Goal: Navigation & Orientation: Find specific page/section

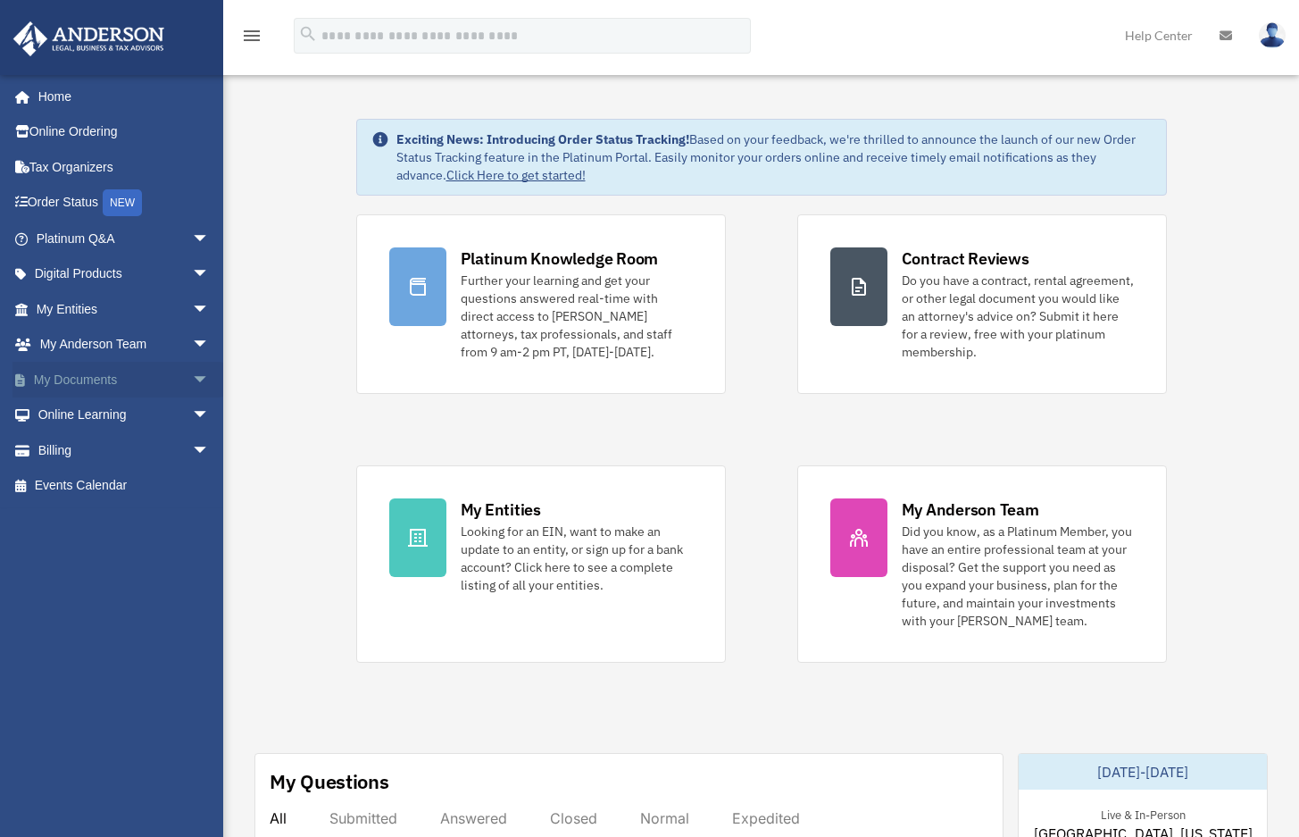
click at [192, 377] on span "arrow_drop_down" at bounding box center [210, 380] width 36 height 37
click at [192, 378] on span "arrow_drop_up" at bounding box center [210, 380] width 36 height 37
click at [192, 307] on span "arrow_drop_down" at bounding box center [210, 309] width 36 height 37
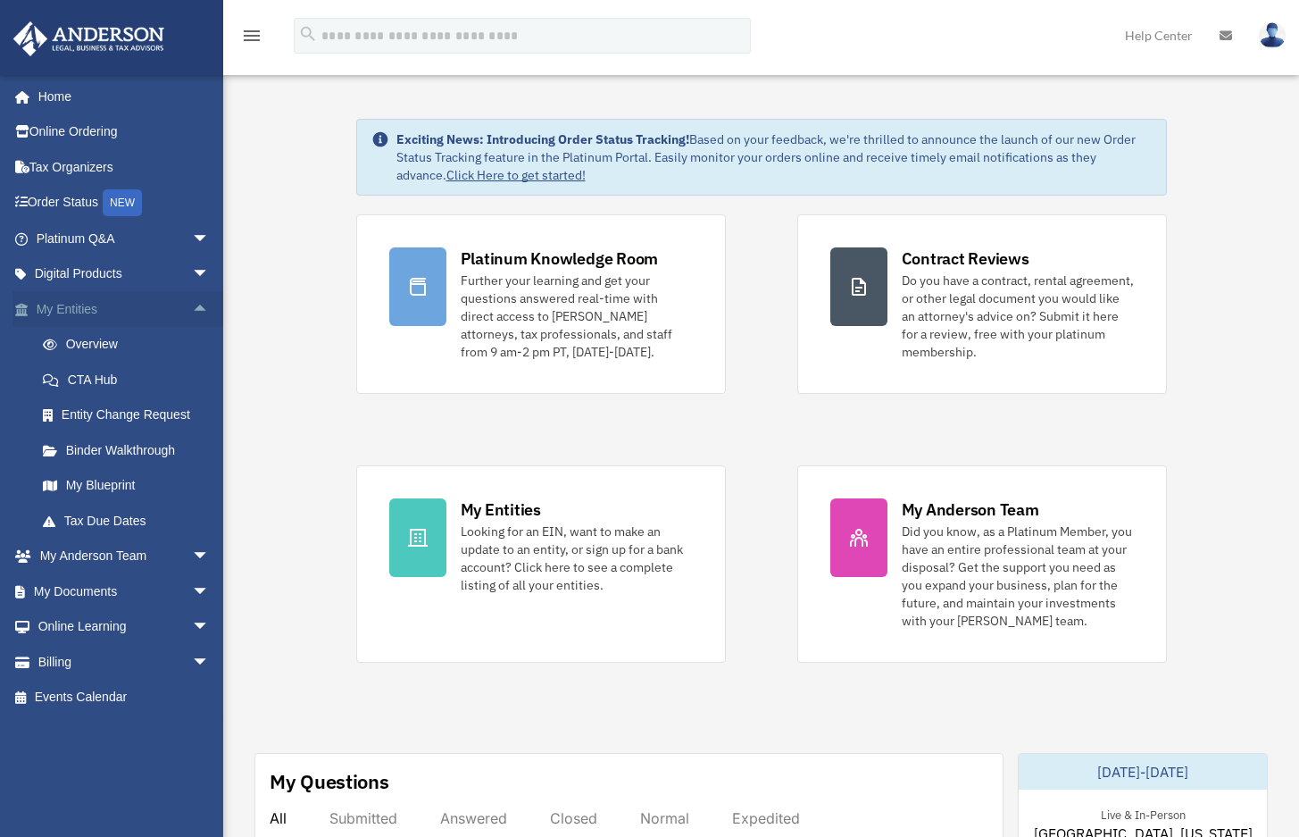
click at [192, 307] on span "arrow_drop_up" at bounding box center [210, 309] width 36 height 37
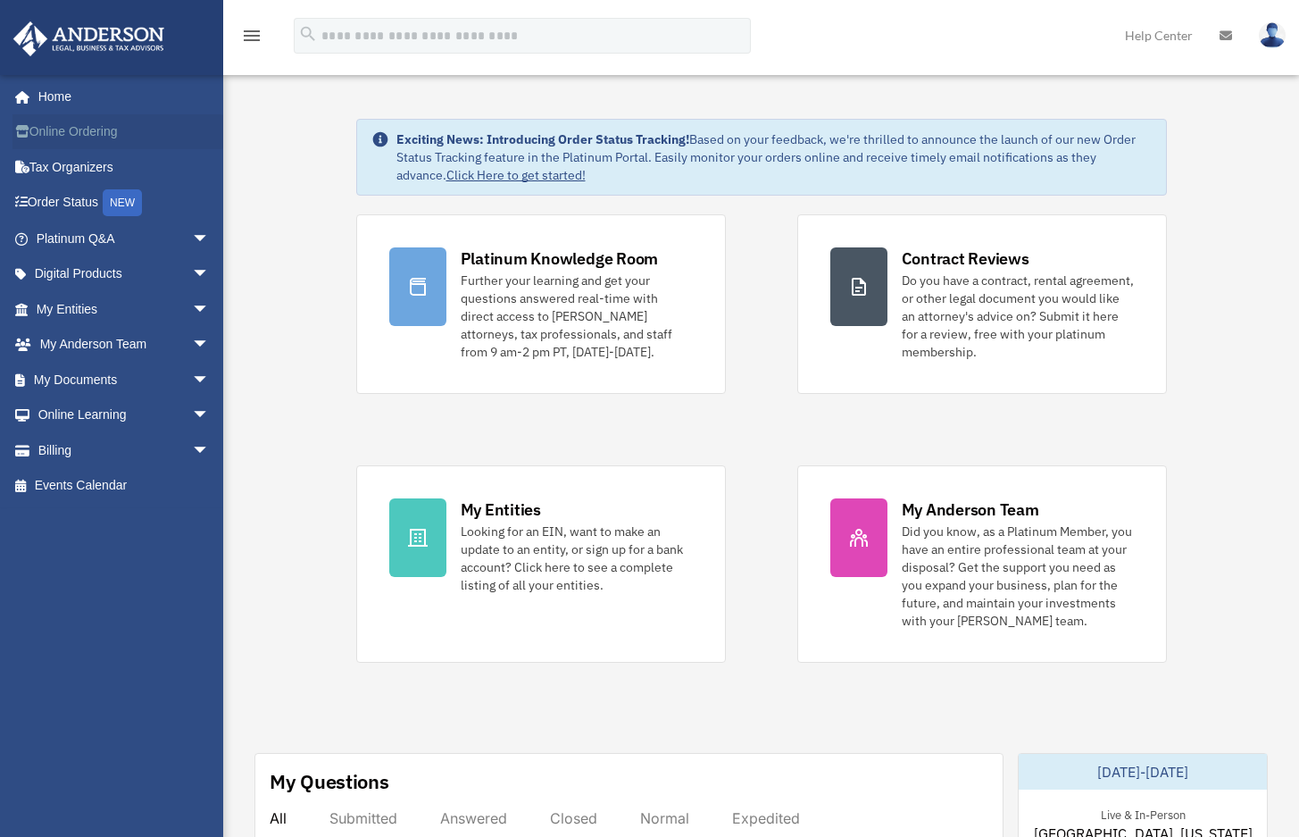
click at [161, 134] on link "Online Ordering" at bounding box center [125, 132] width 224 height 36
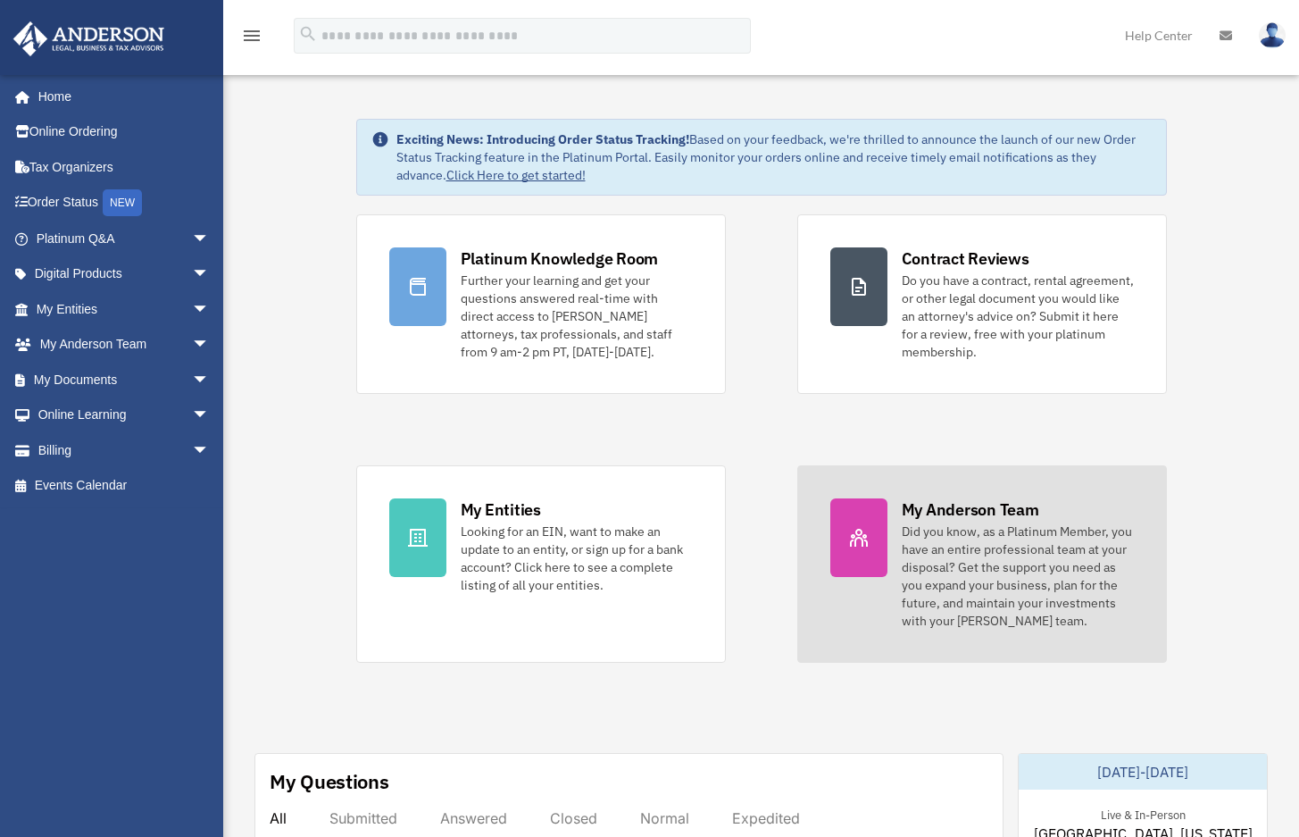
click at [948, 544] on div "Did you know, as a Platinum Member, you have an entire professional team at you…" at bounding box center [1018, 575] width 232 height 107
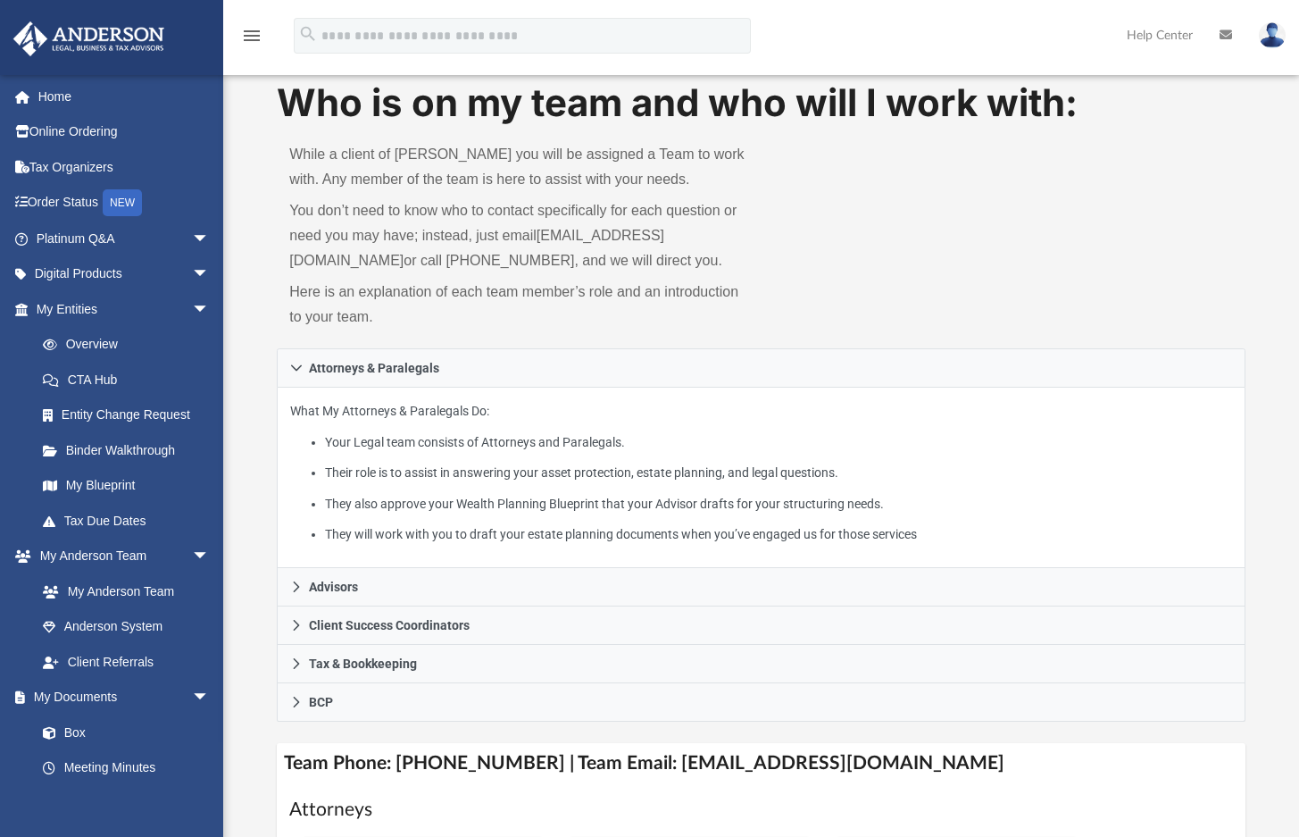
scroll to position [500, 0]
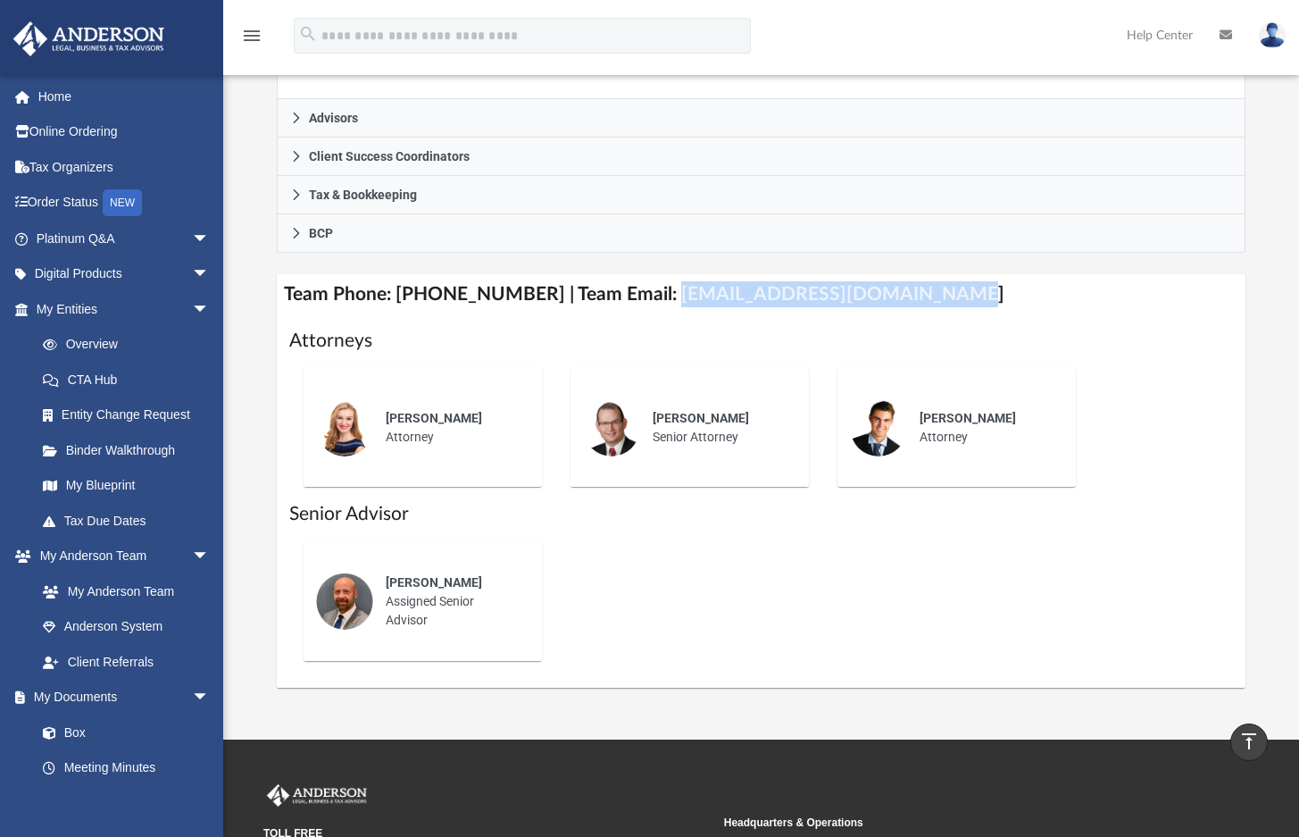
drag, startPoint x: 647, startPoint y: 321, endPoint x: 907, endPoint y: 321, distance: 259.9
click at [907, 314] on h4 "Team Phone: [PHONE_NUMBER] | Team Email: [EMAIL_ADDRESS][DOMAIN_NAME]" at bounding box center [761, 294] width 969 height 40
copy h4 "[EMAIL_ADDRESS][DOMAIN_NAME]"
click at [112, 481] on link "My Blueprint" at bounding box center [131, 486] width 212 height 36
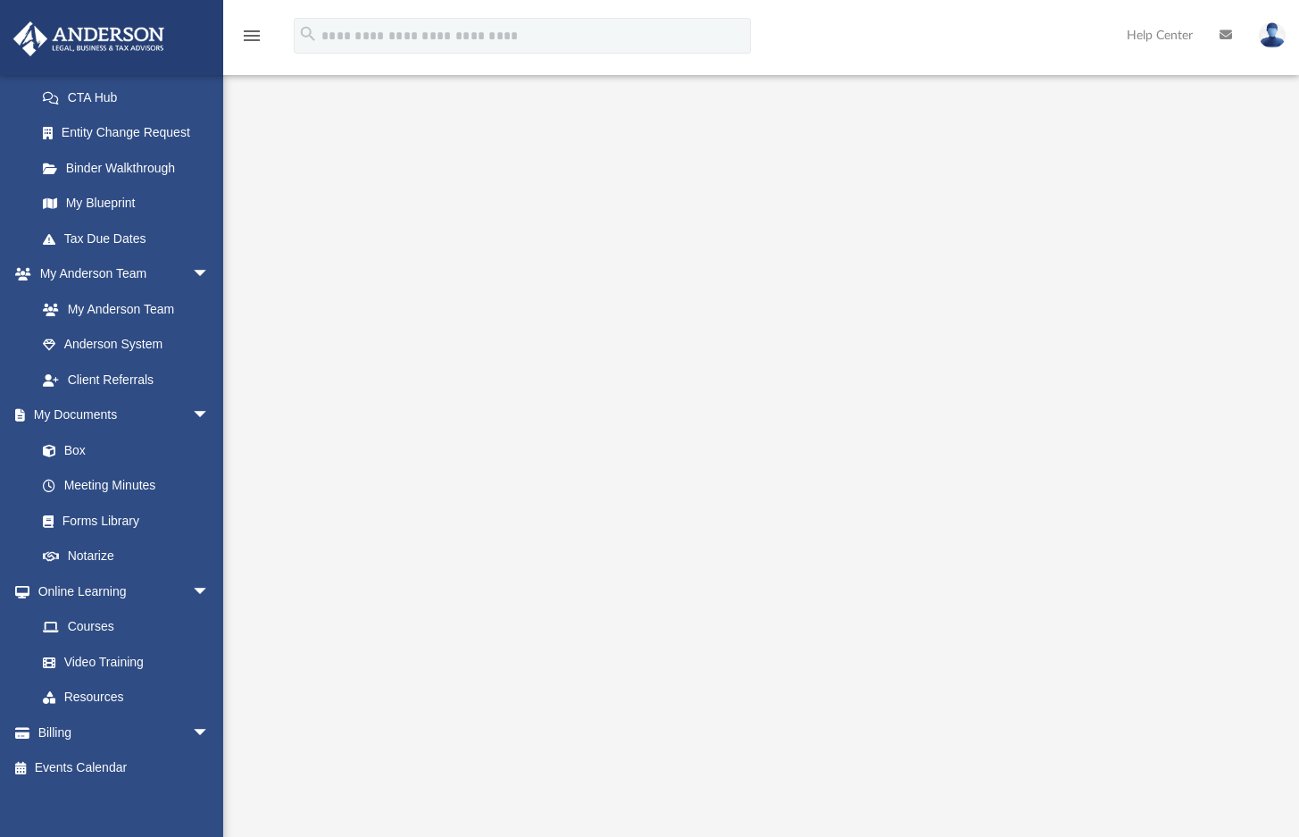
scroll to position [357, 0]
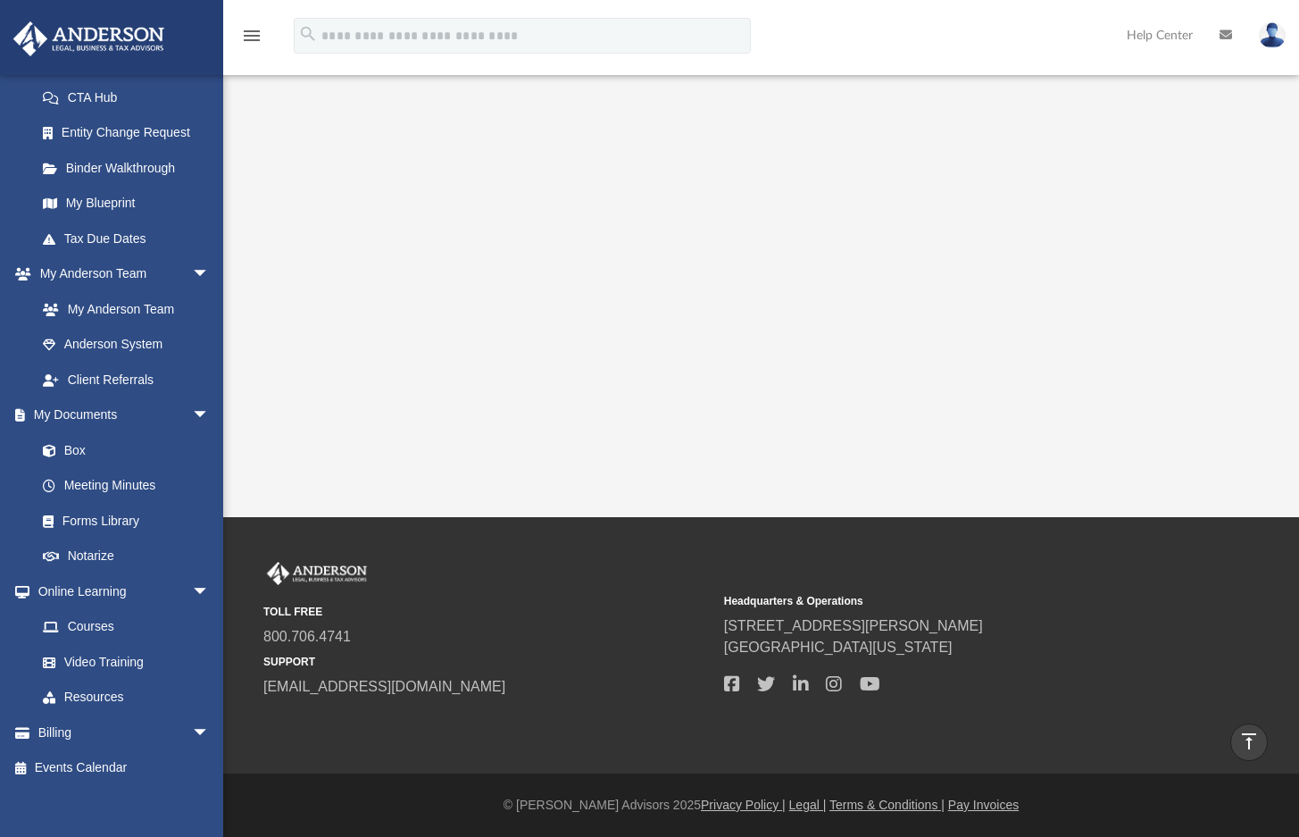
click at [192, 721] on span "arrow_drop_down" at bounding box center [210, 732] width 36 height 37
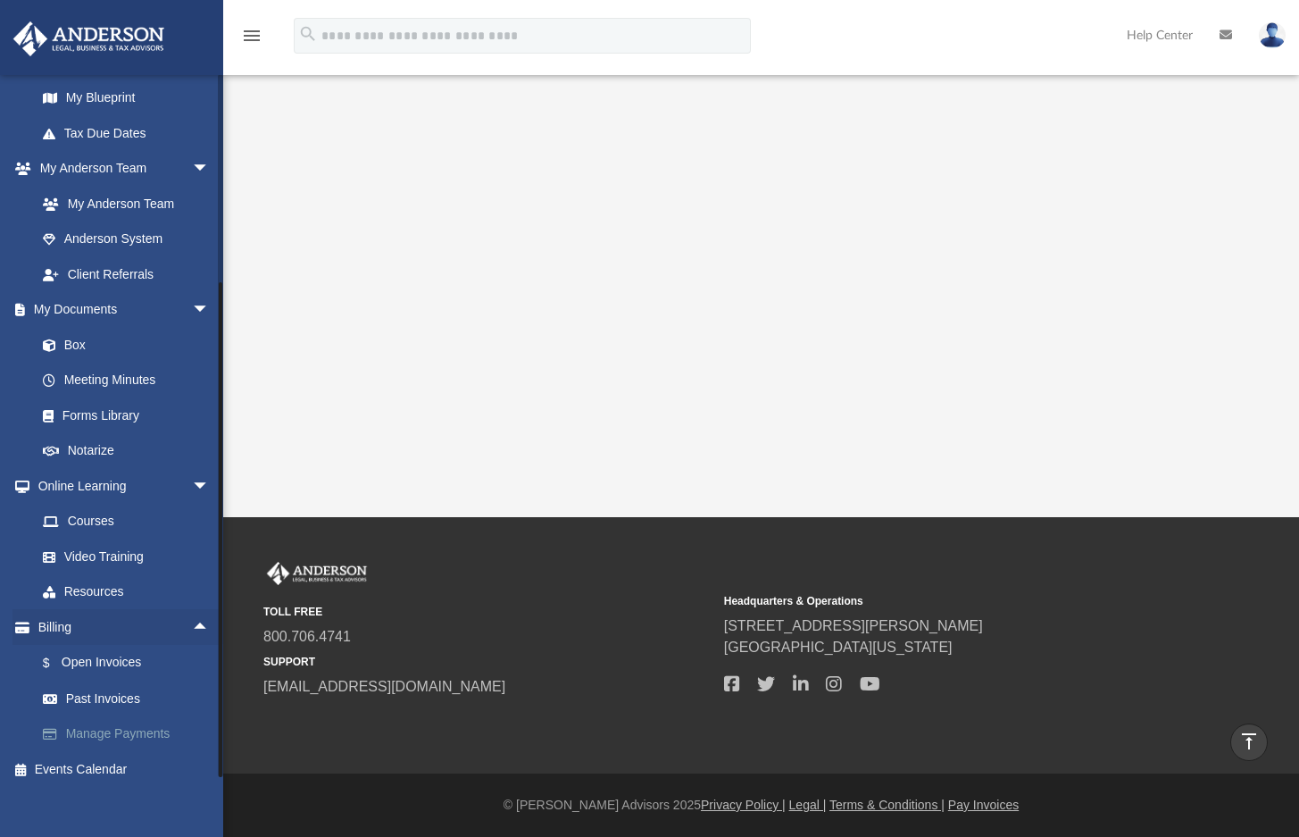
click at [154, 726] on link "Manage Payments" at bounding box center [131, 734] width 212 height 36
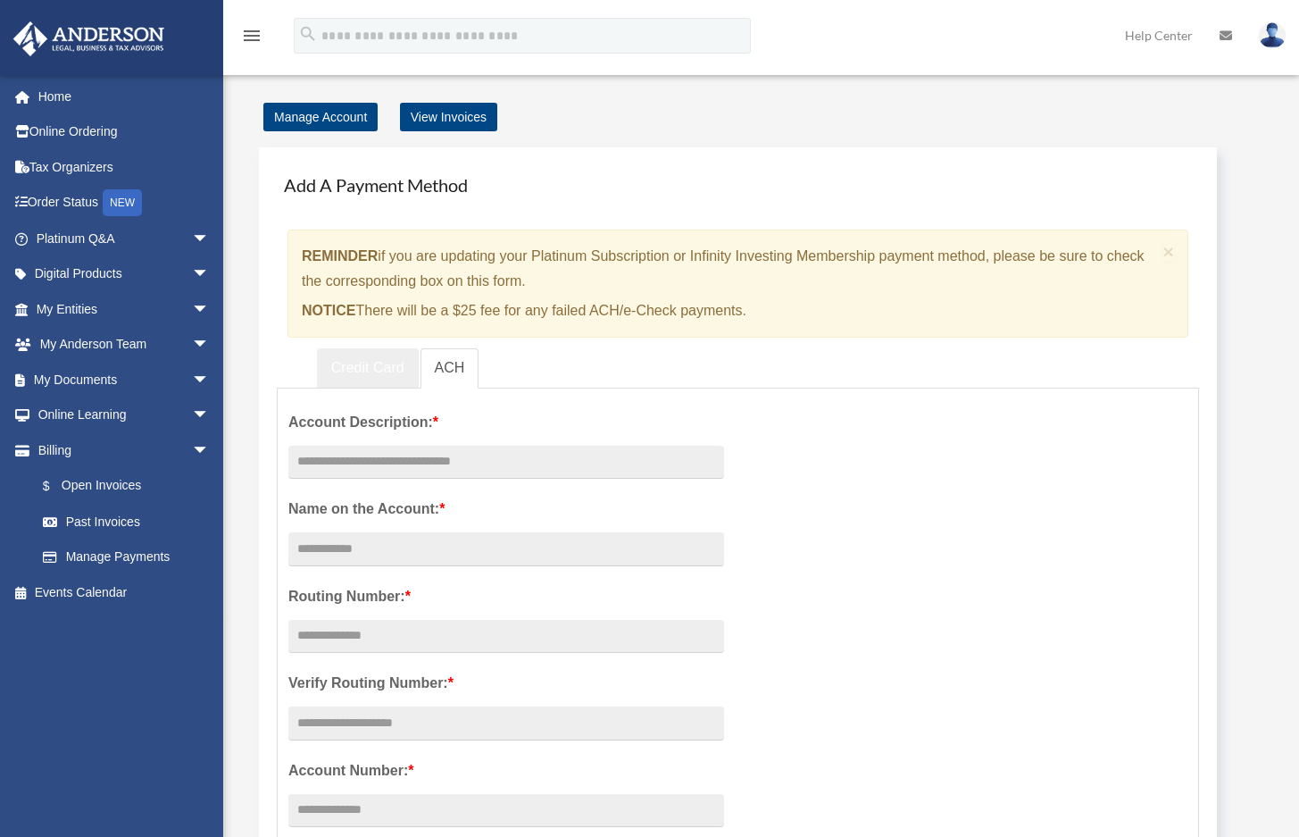
click at [376, 369] on link "Credit Card" at bounding box center [368, 368] width 102 height 40
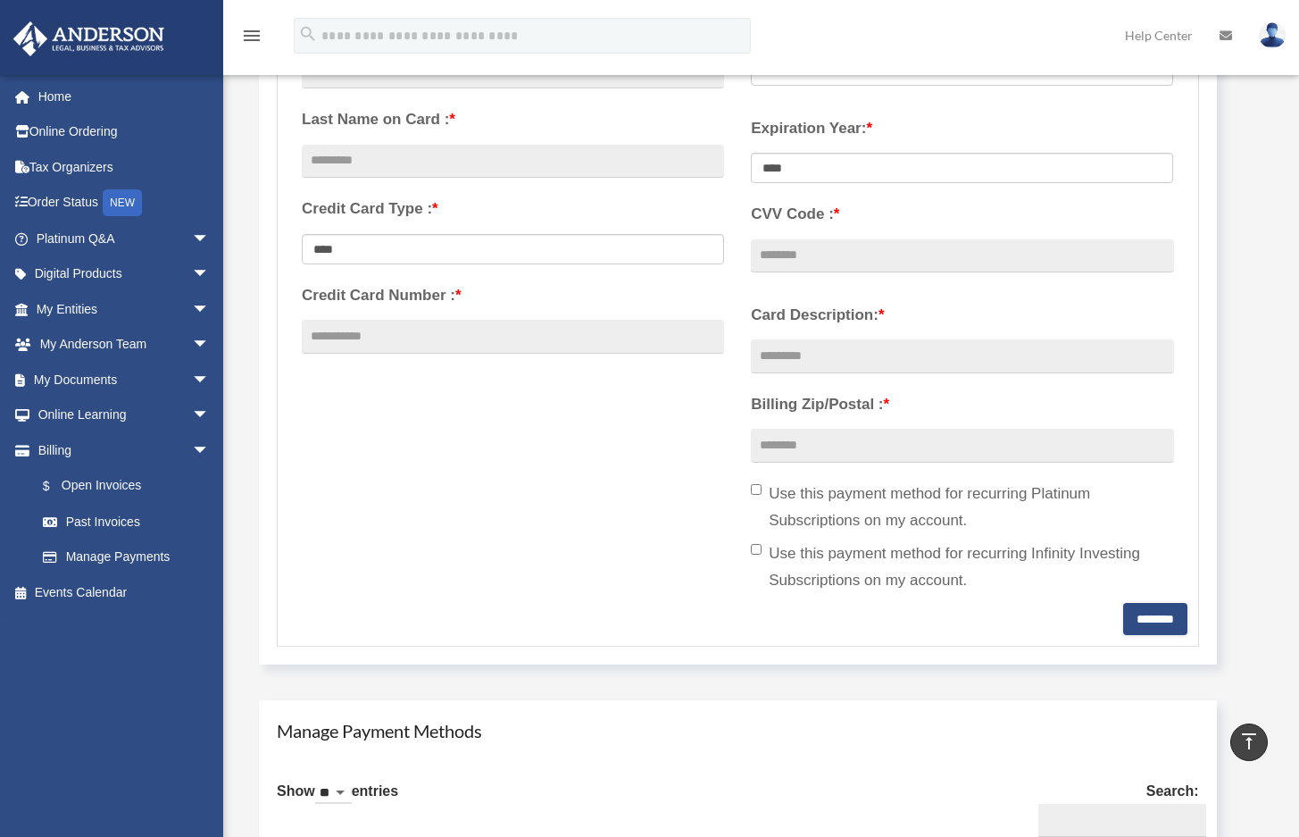
scroll to position [878, 0]
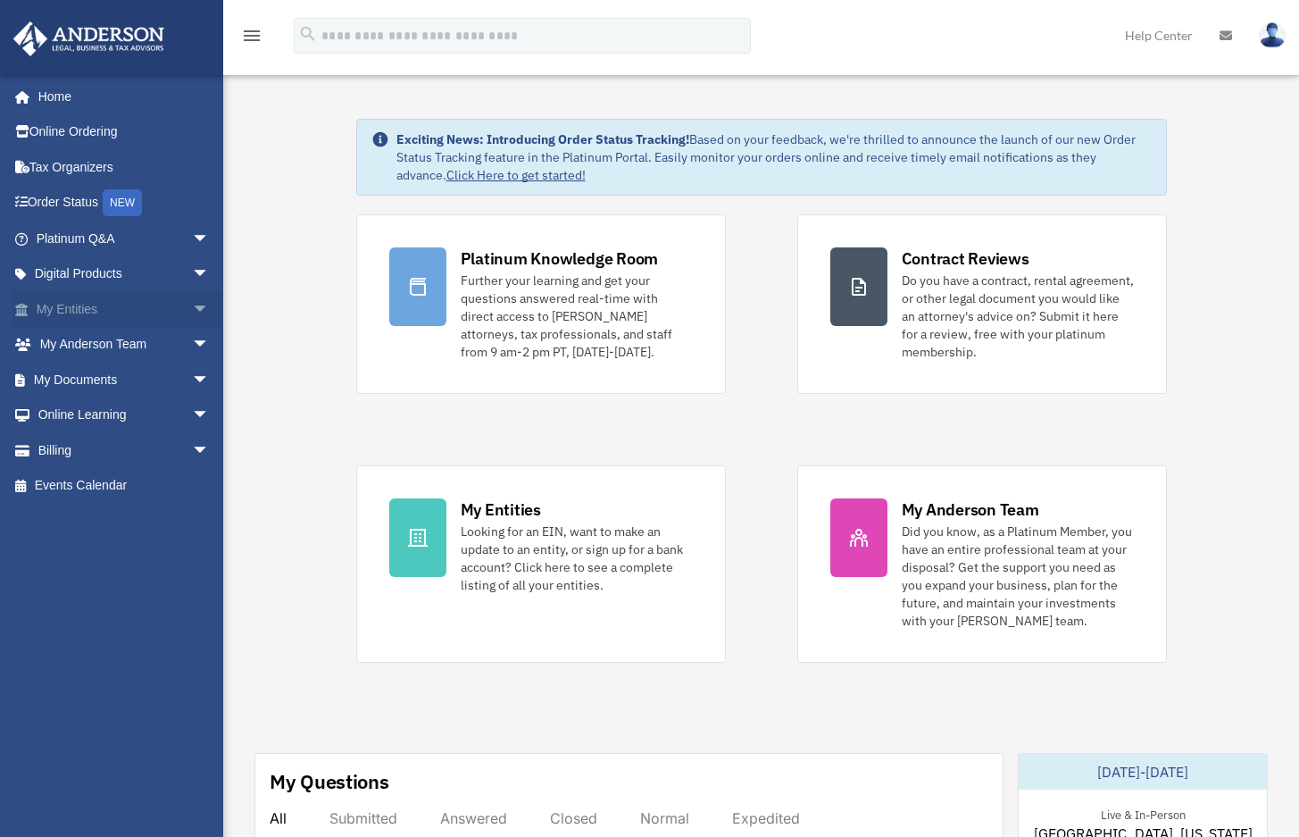
click at [192, 306] on span "arrow_drop_down" at bounding box center [210, 309] width 36 height 37
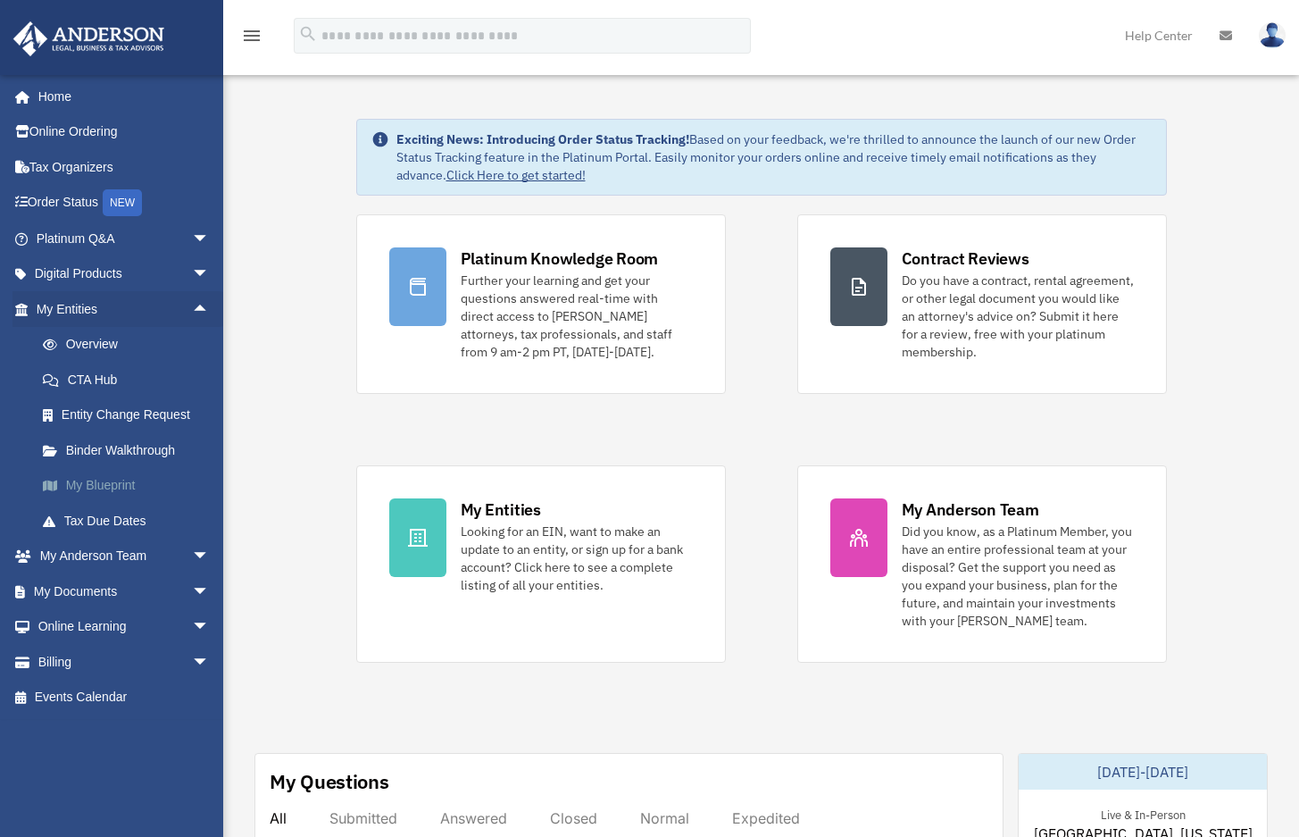
click at [130, 484] on link "My Blueprint" at bounding box center [131, 486] width 212 height 36
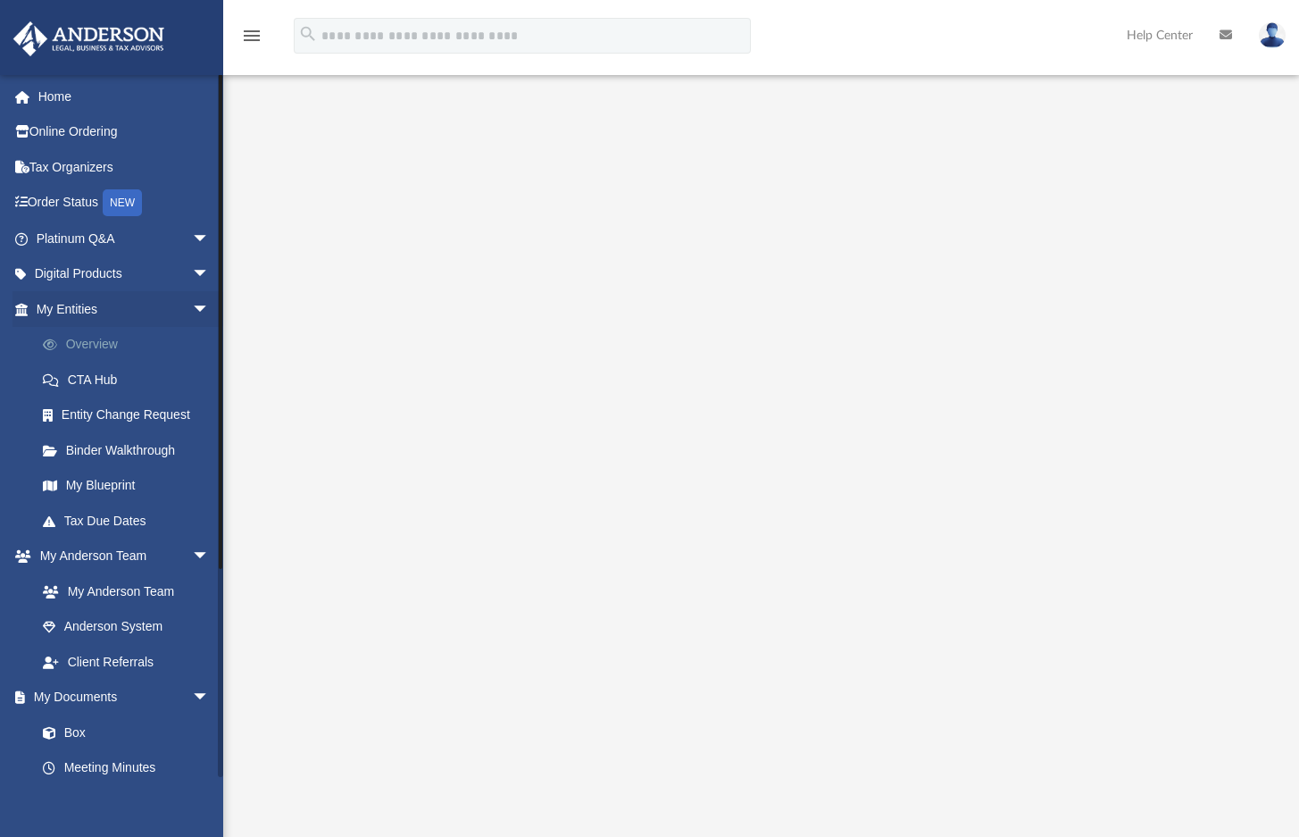
click at [108, 340] on link "Overview" at bounding box center [131, 345] width 212 height 36
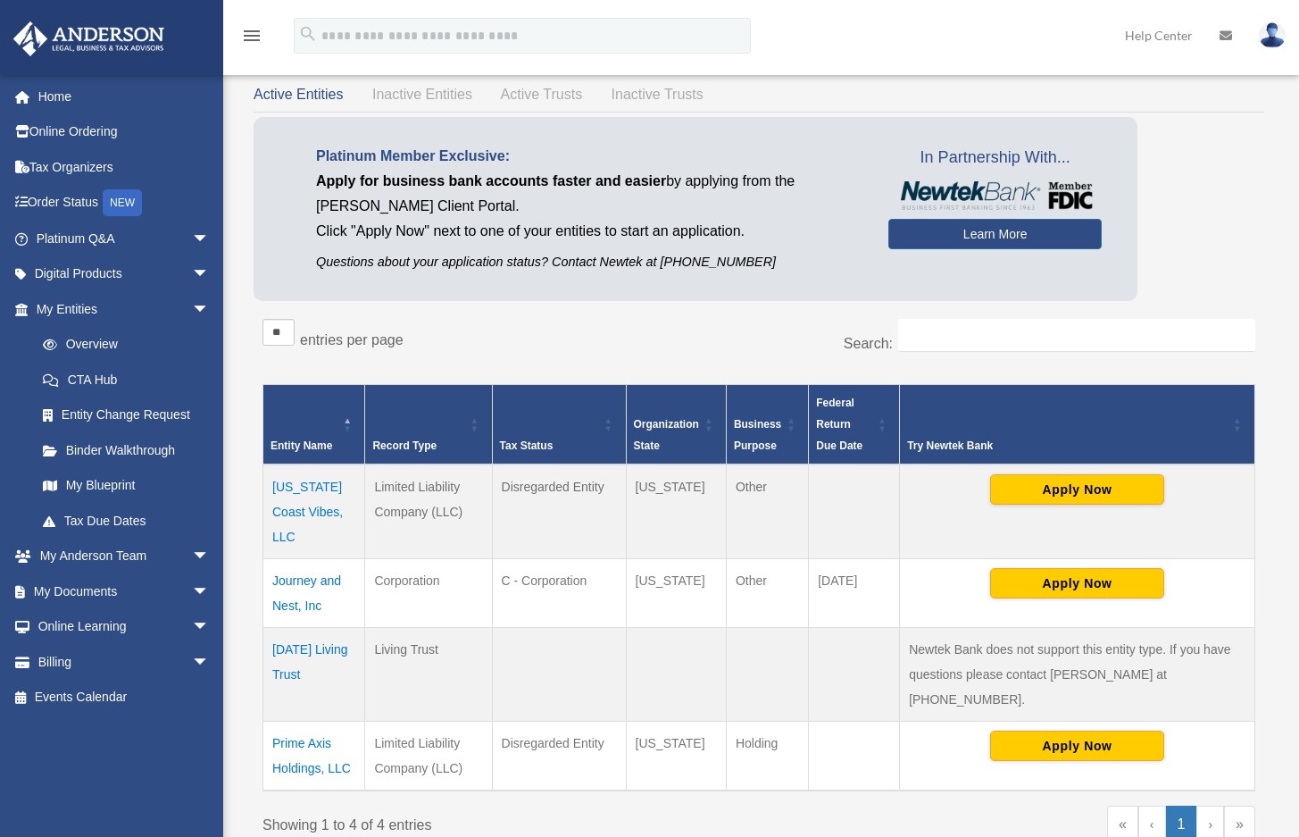
scroll to position [132, 0]
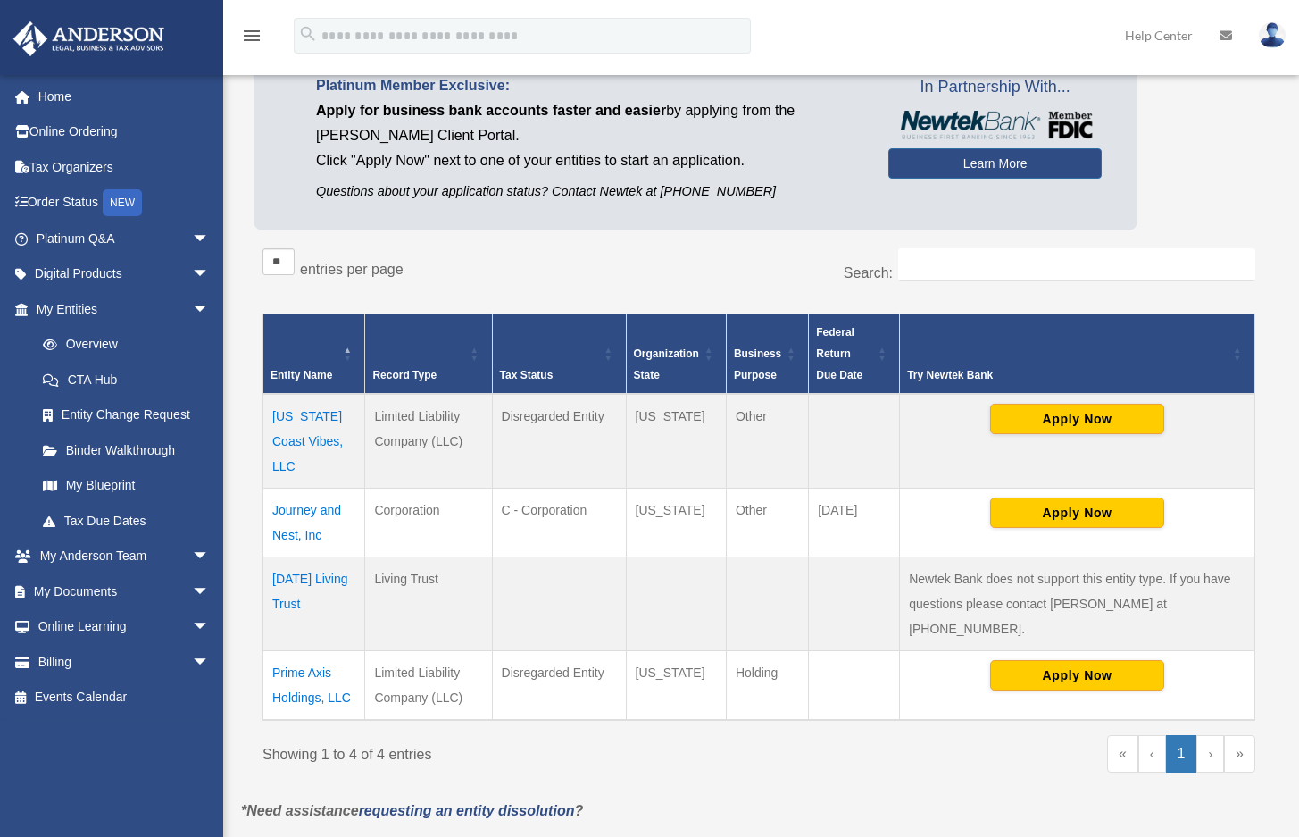
click at [292, 415] on td "[US_STATE] Coast Vibes, LLC" at bounding box center [314, 441] width 102 height 95
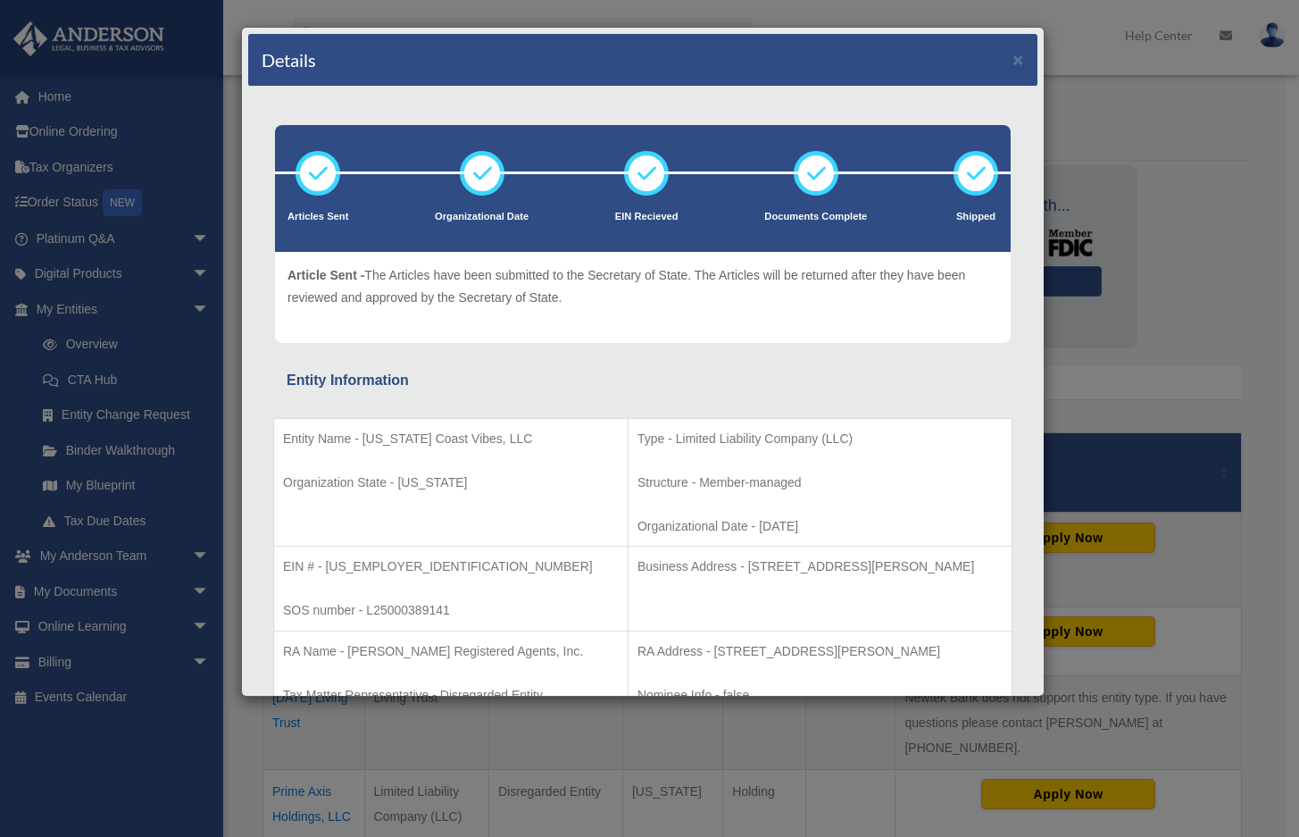
scroll to position [0, 0]
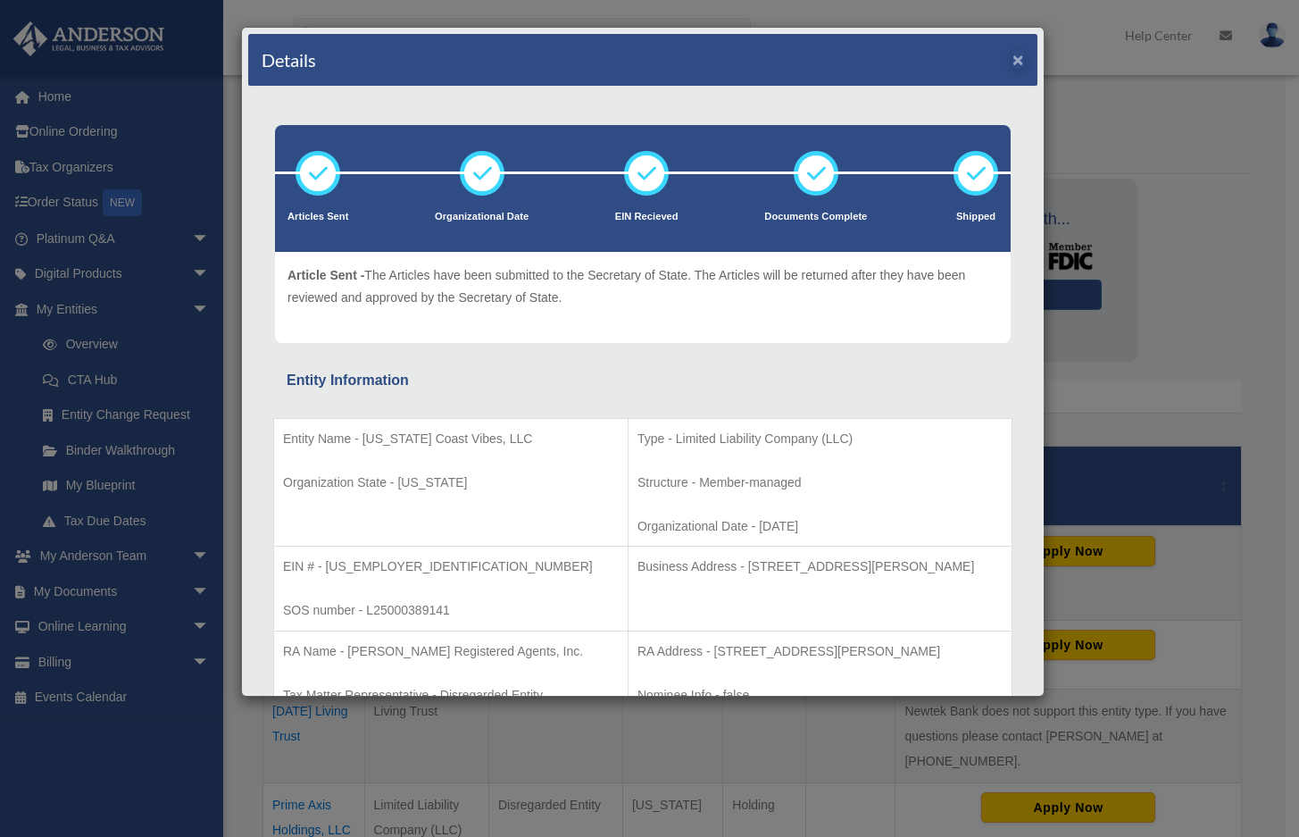
click at [1013, 60] on button "×" at bounding box center [1019, 59] width 12 height 19
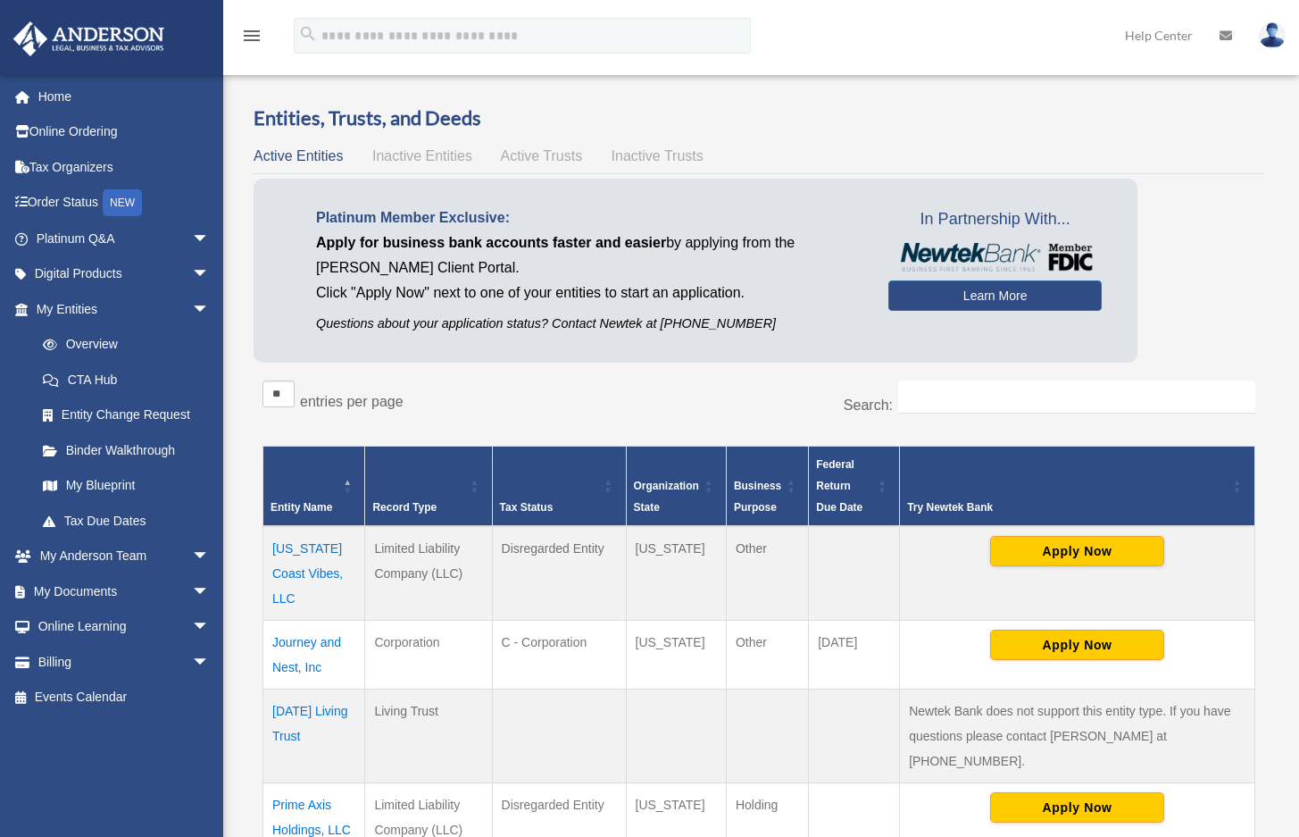
scroll to position [24, 0]
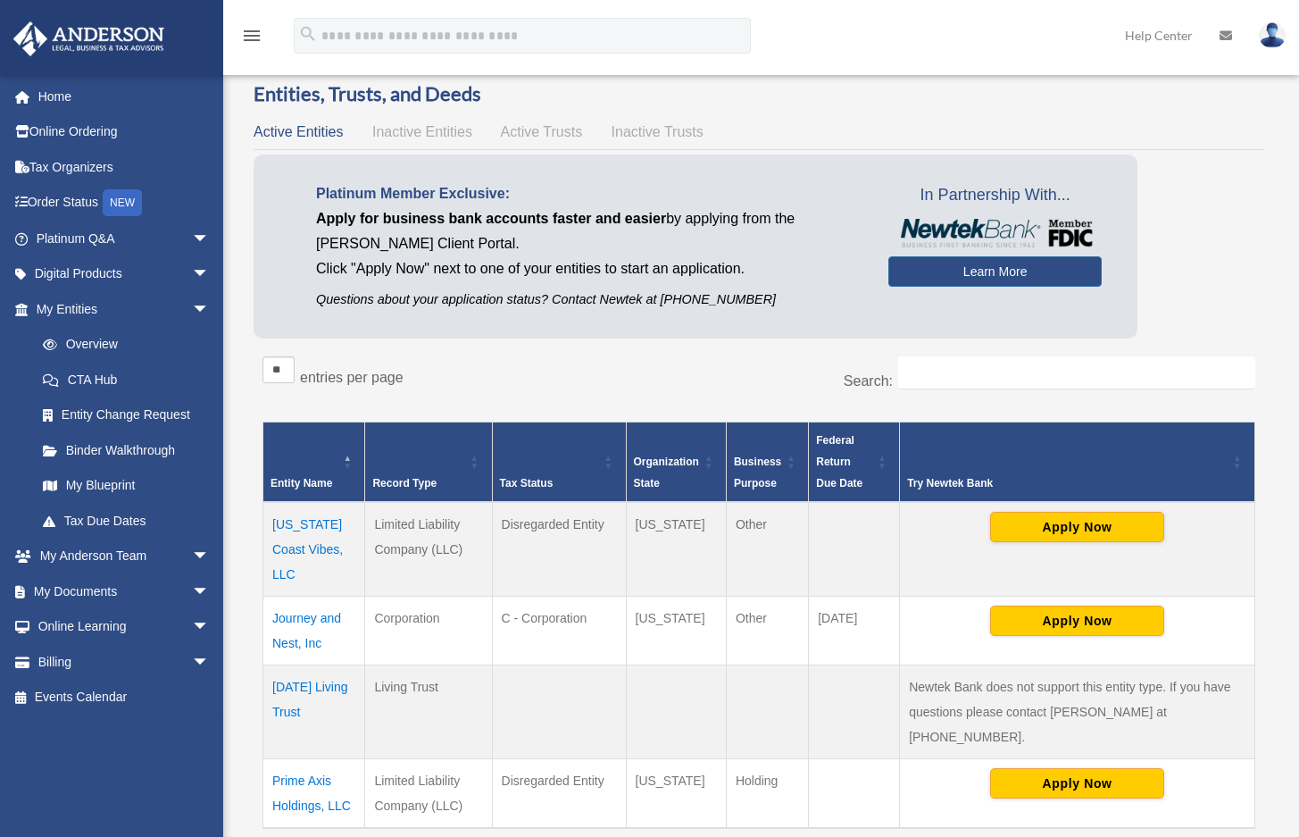
click at [306, 759] on td "Prime Axis Holdings, LLC" at bounding box center [314, 794] width 102 height 70
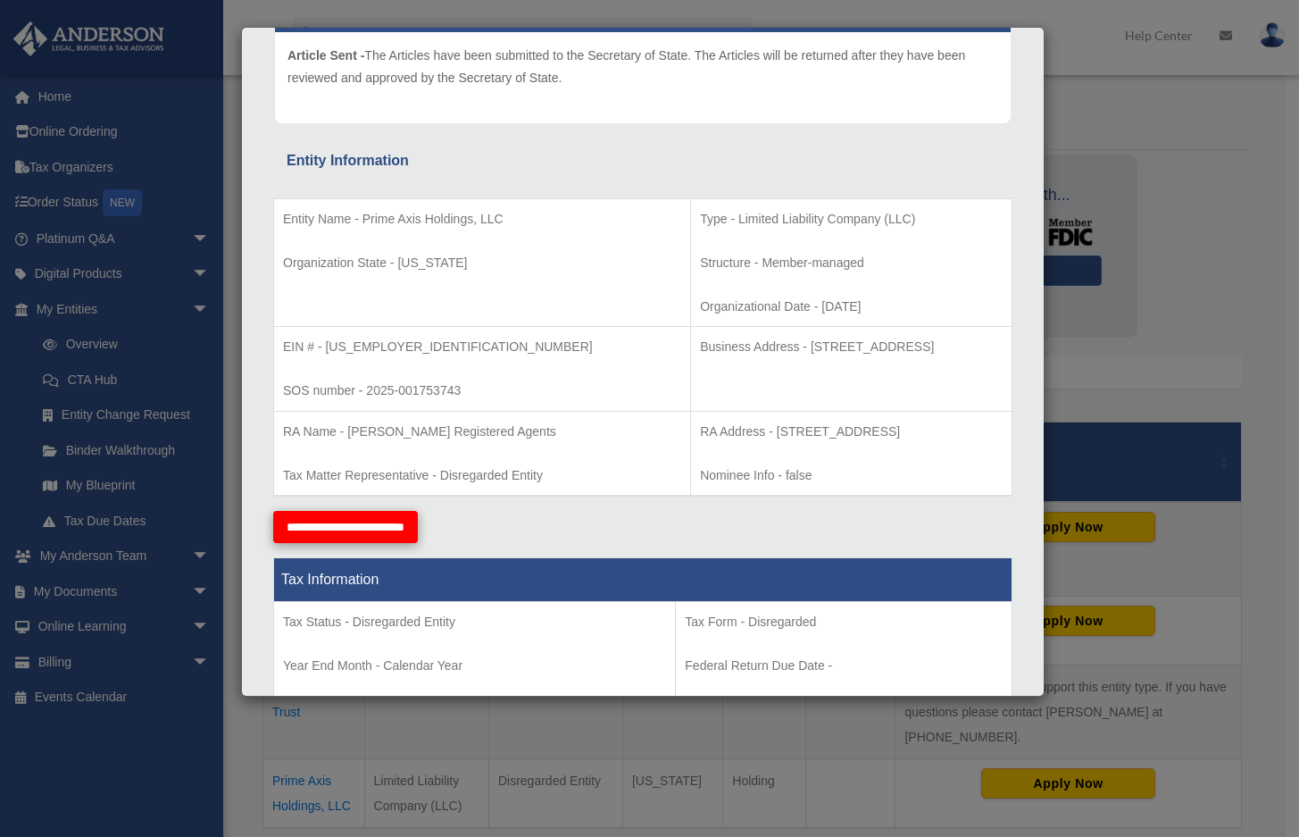
scroll to position [0, 0]
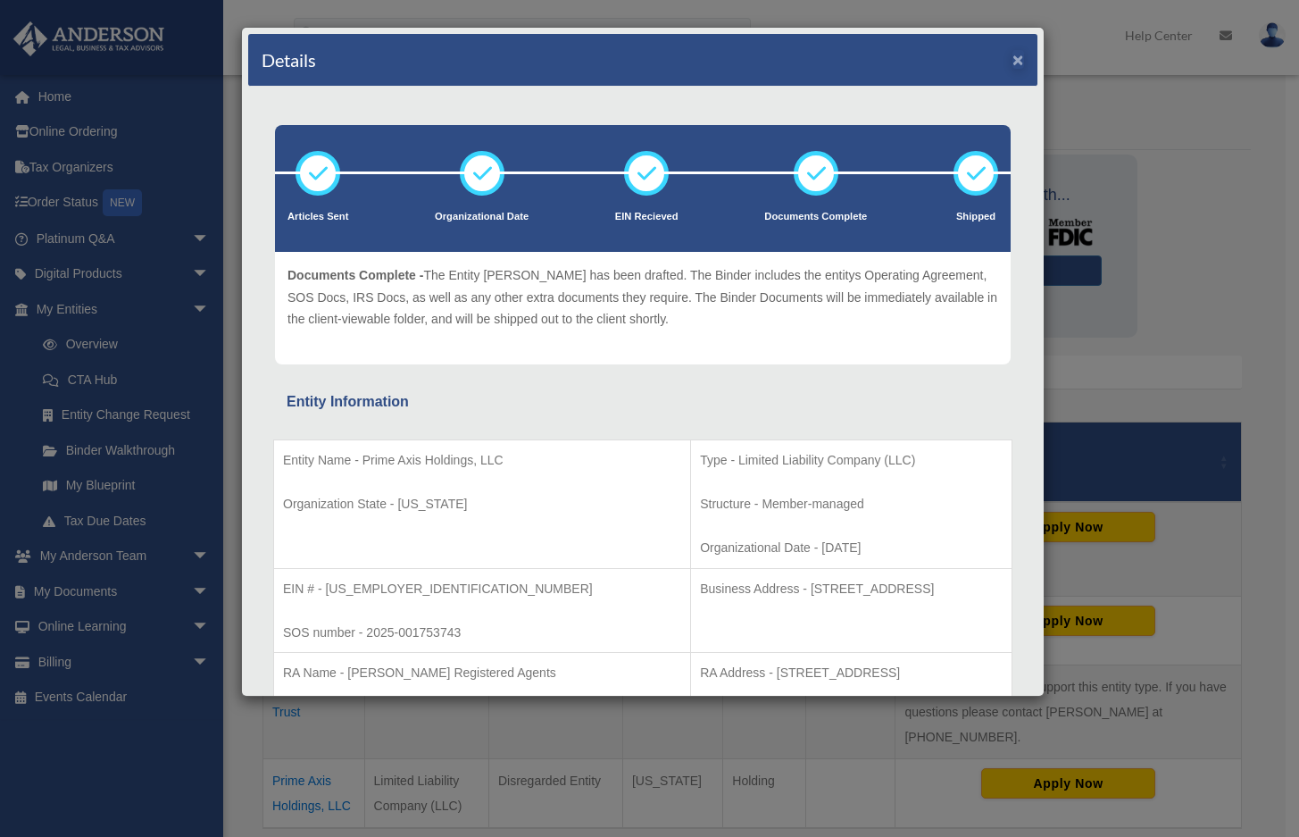
click at [1013, 59] on button "×" at bounding box center [1019, 59] width 12 height 19
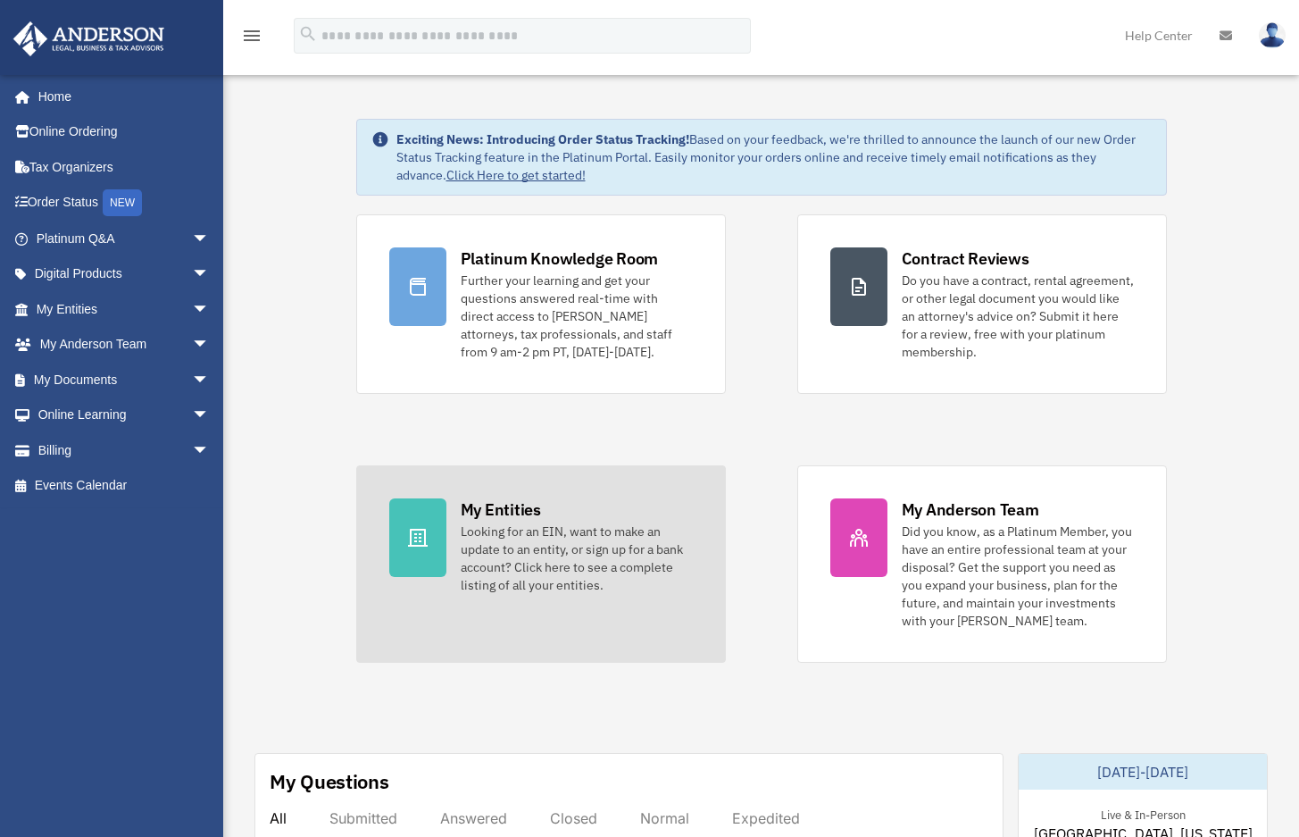
click at [573, 539] on div "Looking for an EIN, want to make an update to an entity, or sign up for a bank …" at bounding box center [577, 557] width 232 height 71
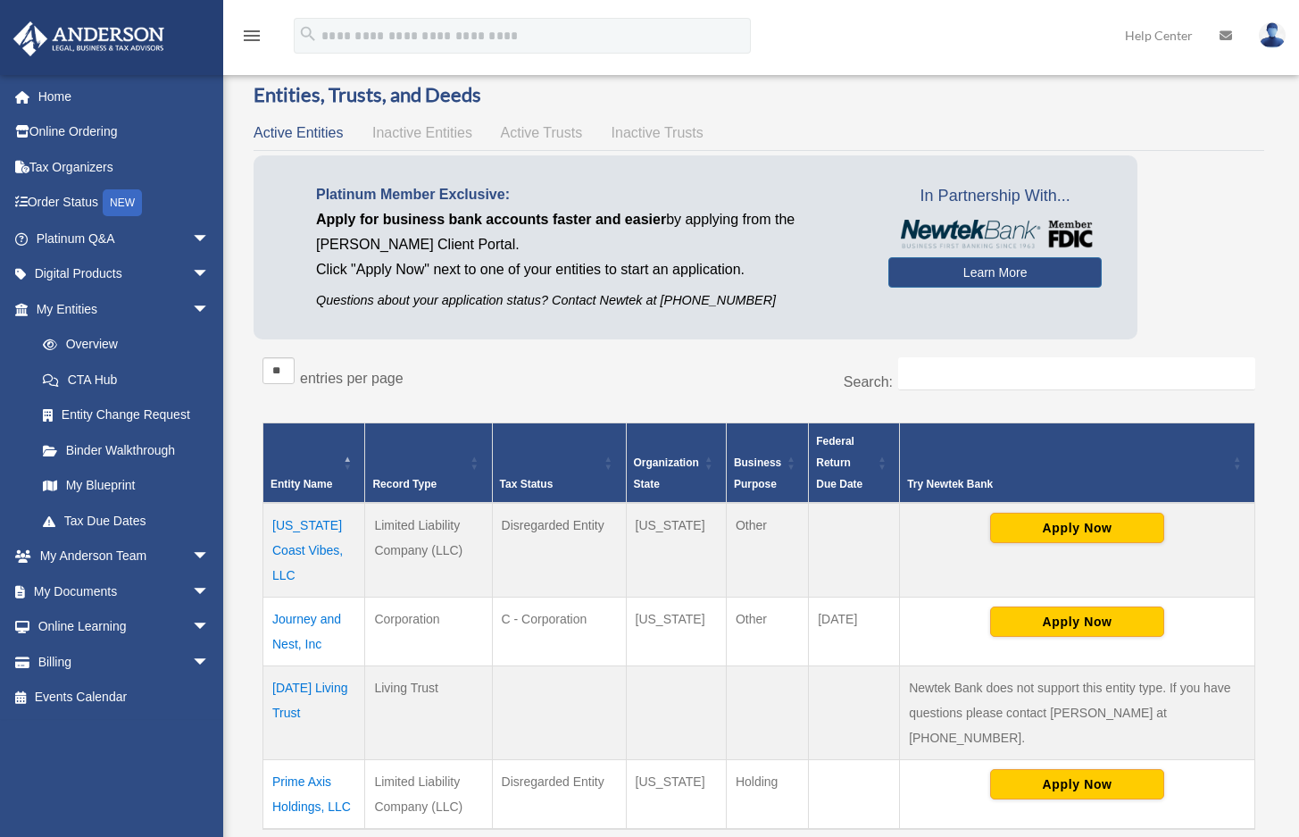
scroll to position [56, 0]
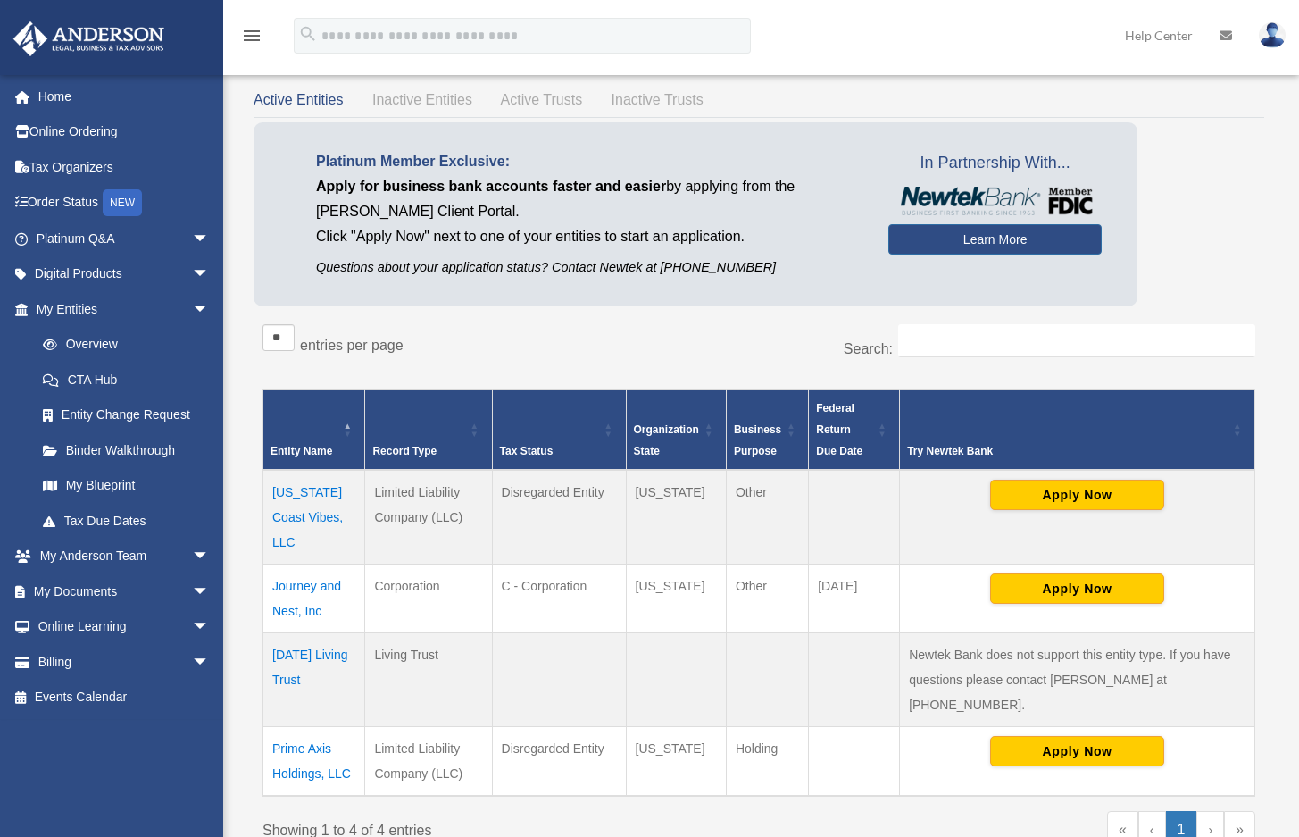
click at [298, 633] on td "[DATE] Living Trust" at bounding box center [314, 680] width 102 height 94
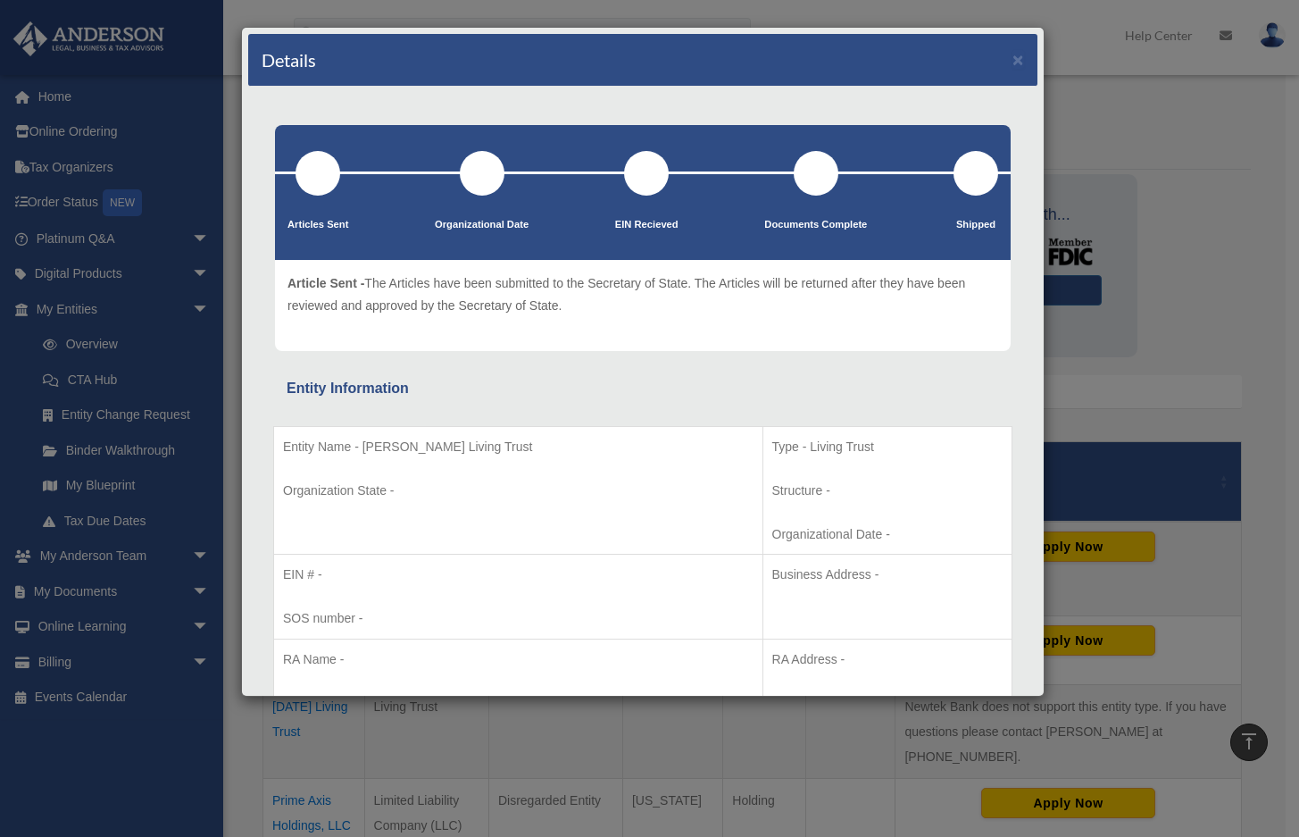
scroll to position [0, 0]
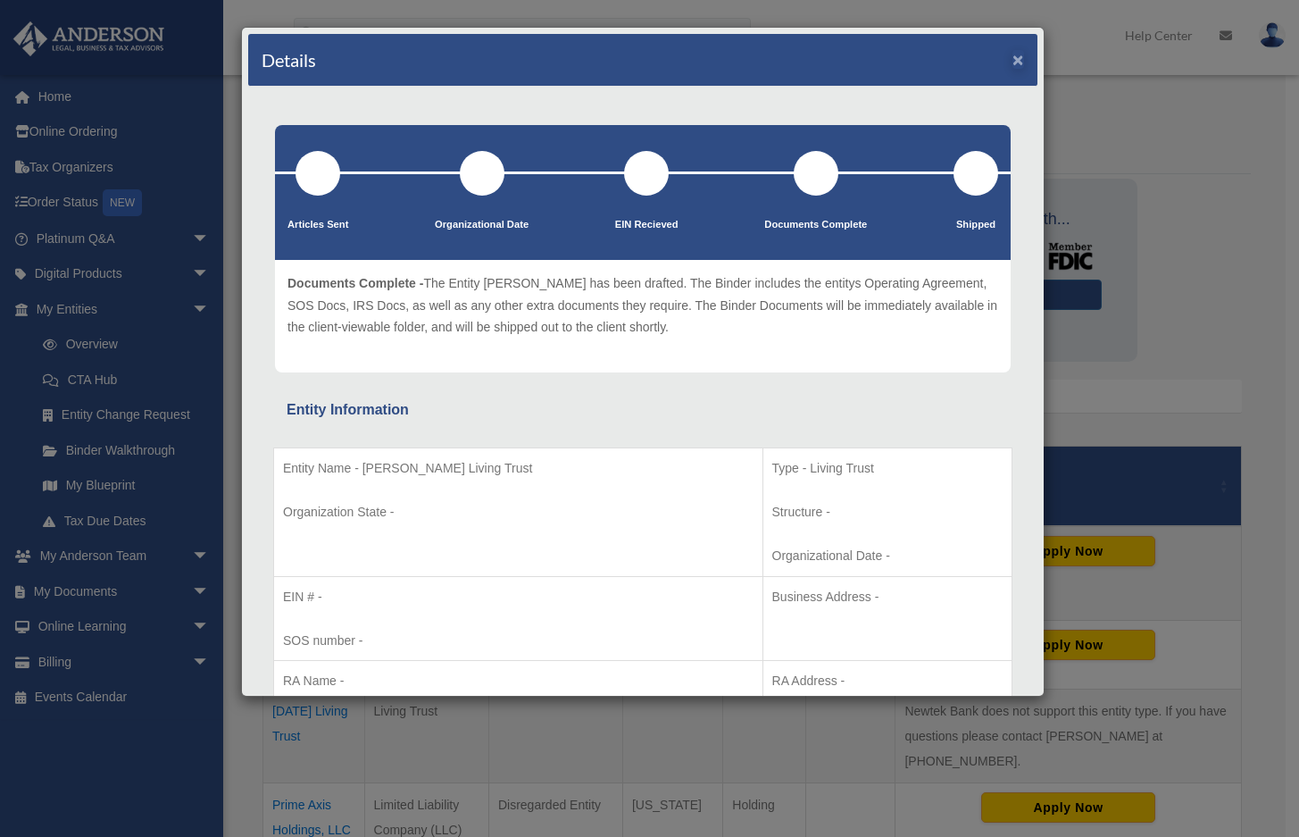
click at [1013, 61] on button "×" at bounding box center [1019, 59] width 12 height 19
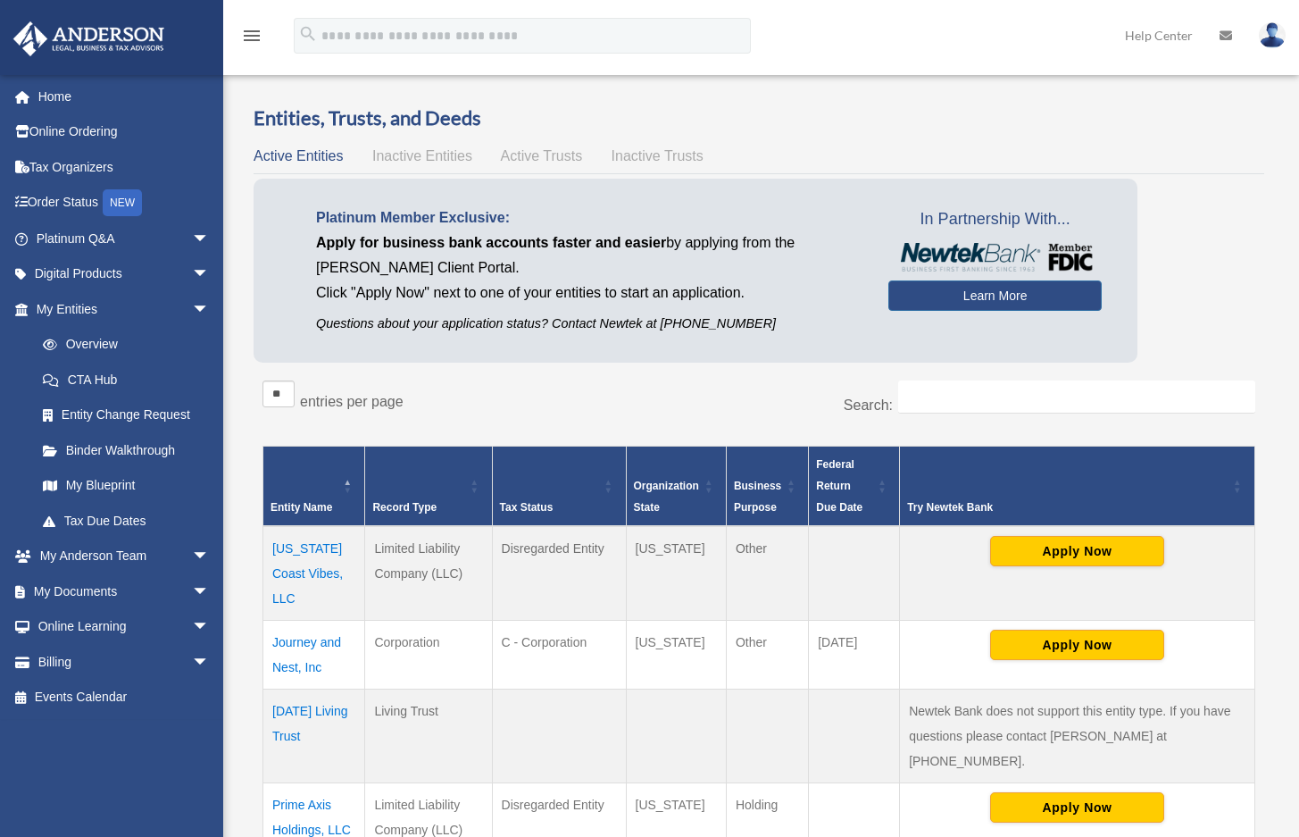
scroll to position [85, 0]
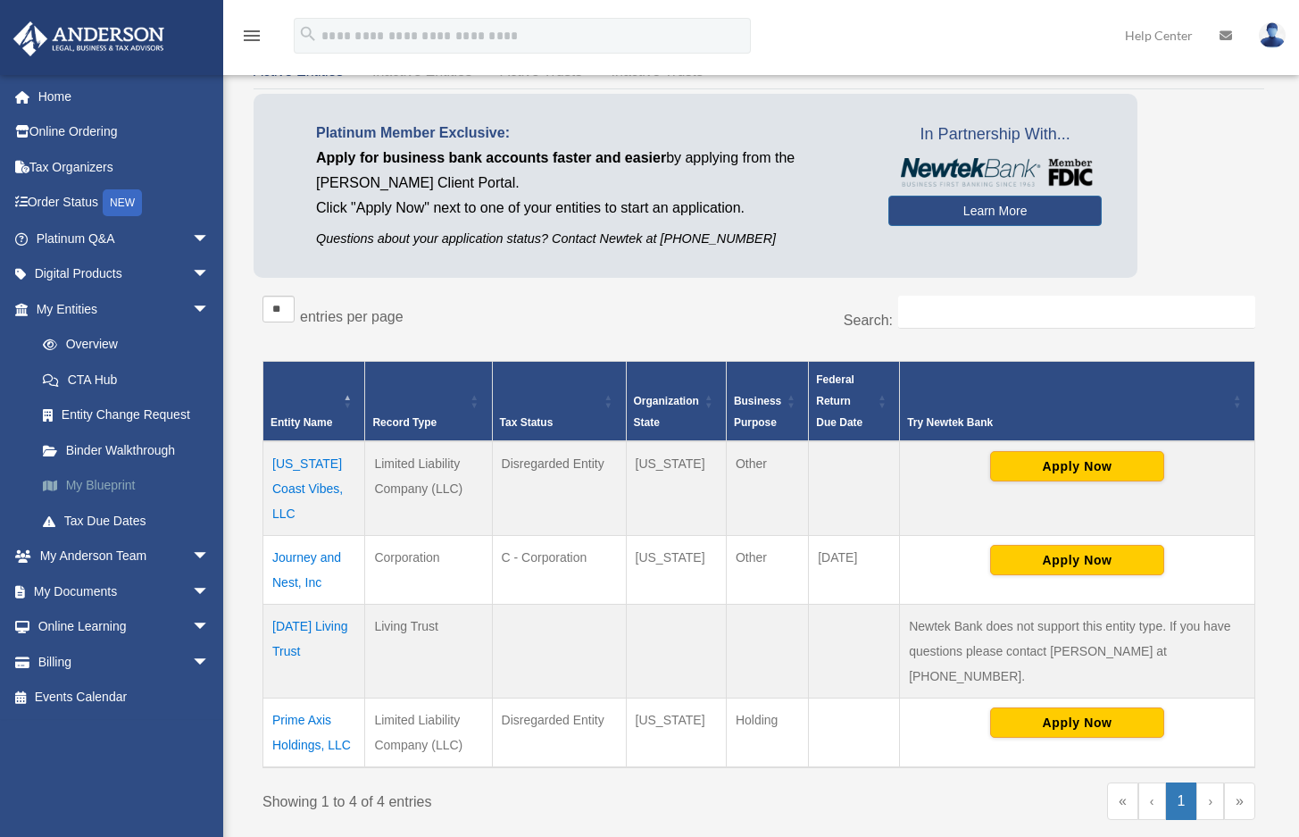
click at [128, 479] on link "My Blueprint" at bounding box center [131, 486] width 212 height 36
